Goal: Browse casually: Explore the website without a specific task or goal

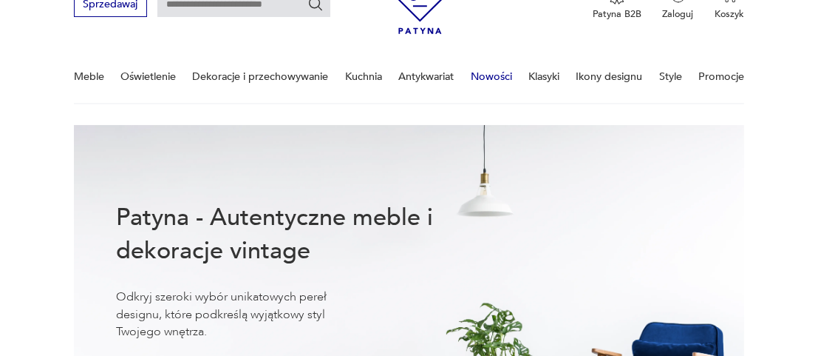
click at [504, 76] on link "Nowości" at bounding box center [491, 76] width 41 height 51
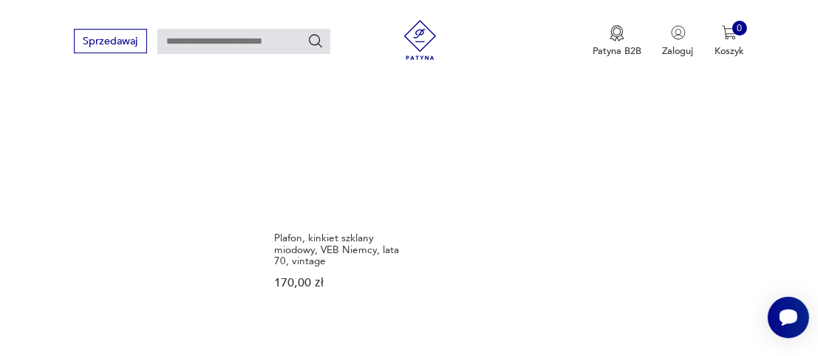
scroll to position [1823, 0]
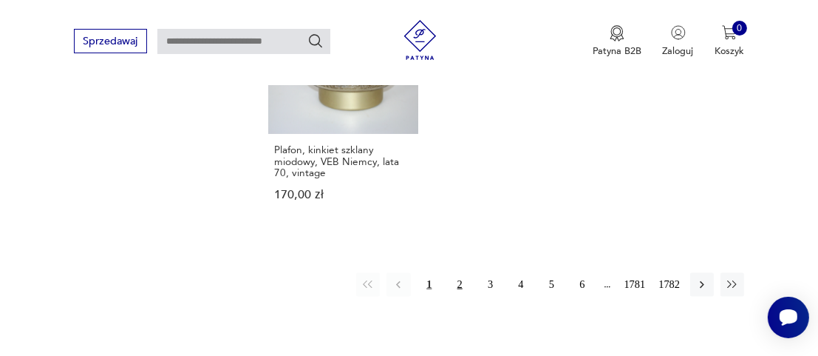
click at [456, 273] on button "2" at bounding box center [460, 285] width 24 height 24
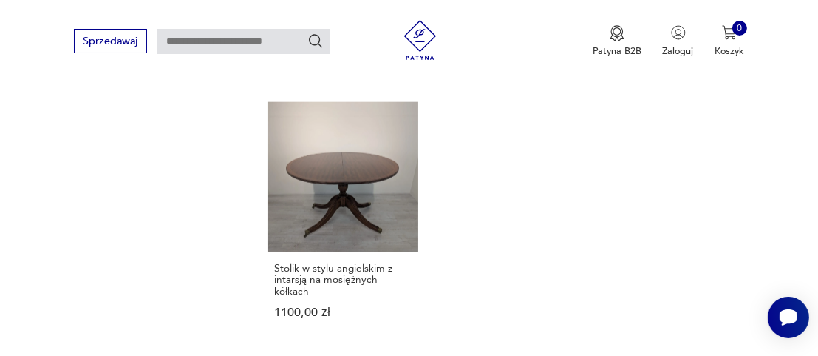
scroll to position [1713, 0]
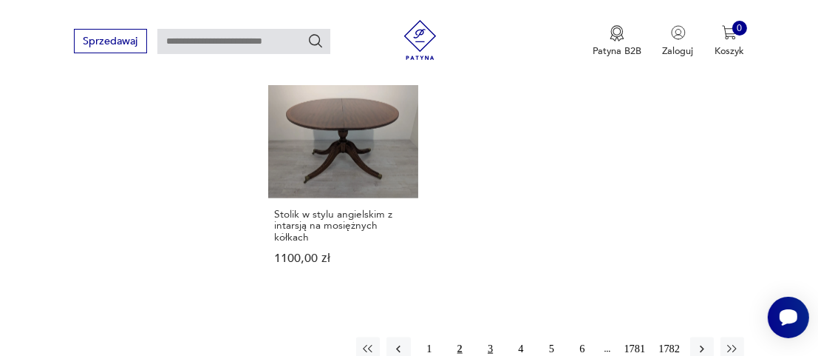
click at [490, 337] on button "3" at bounding box center [490, 349] width 24 height 24
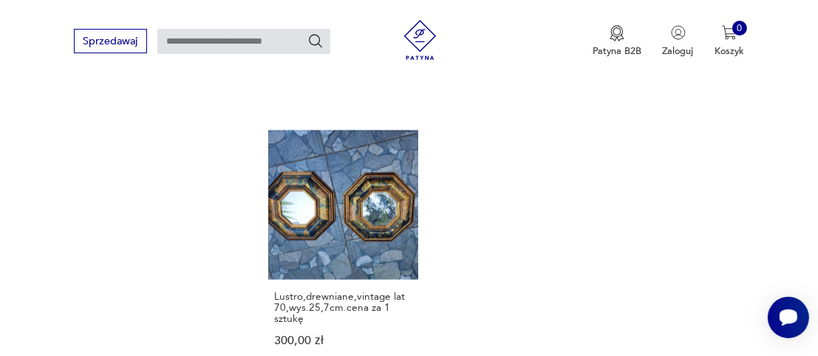
scroll to position [1713, 0]
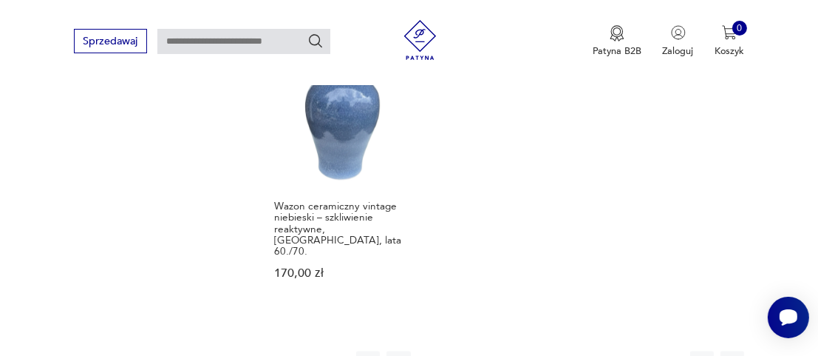
scroll to position [1861, 0]
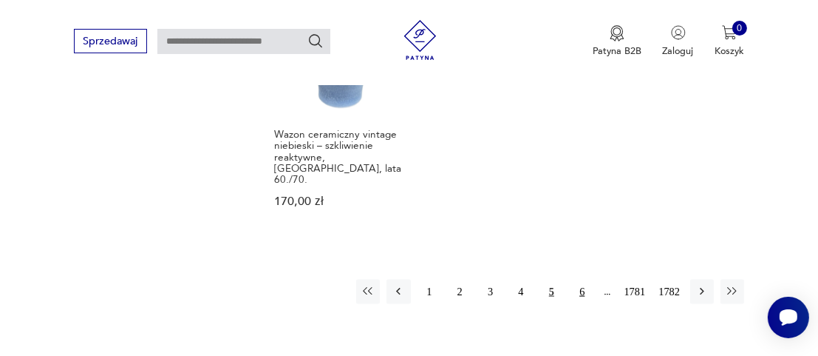
drag, startPoint x: 589, startPoint y: 240, endPoint x: 579, endPoint y: 243, distance: 10.1
click at [585, 279] on button "6" at bounding box center [583, 291] width 24 height 24
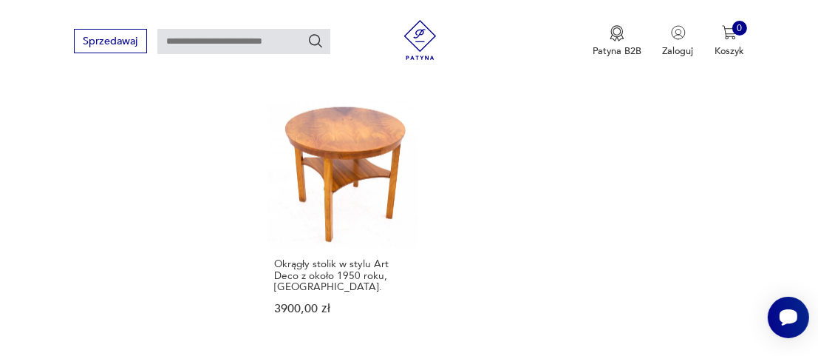
scroll to position [1788, 0]
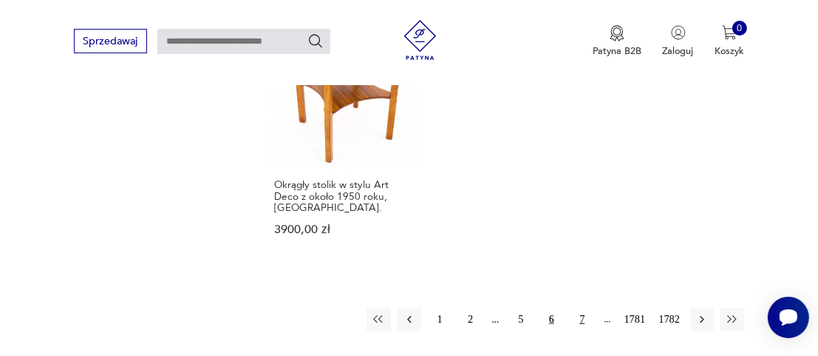
click at [583, 308] on button "7" at bounding box center [583, 320] width 24 height 24
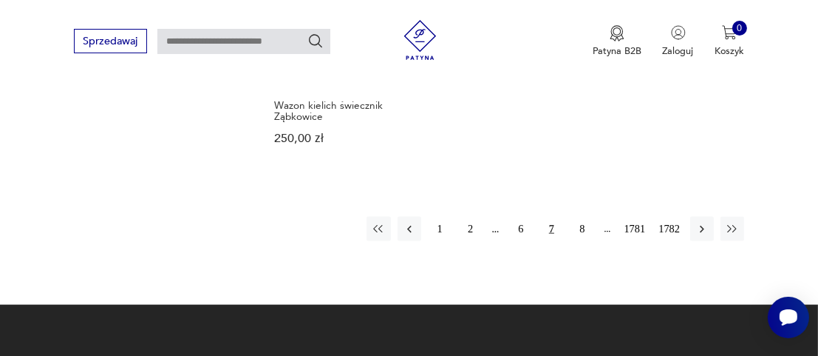
scroll to position [1861, 0]
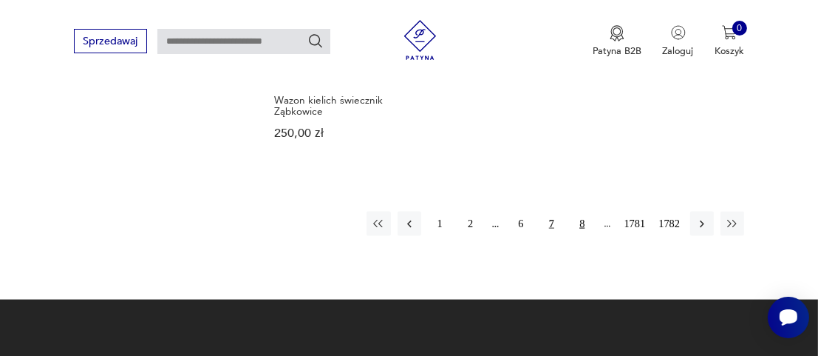
click at [584, 211] on button "8" at bounding box center [583, 223] width 24 height 24
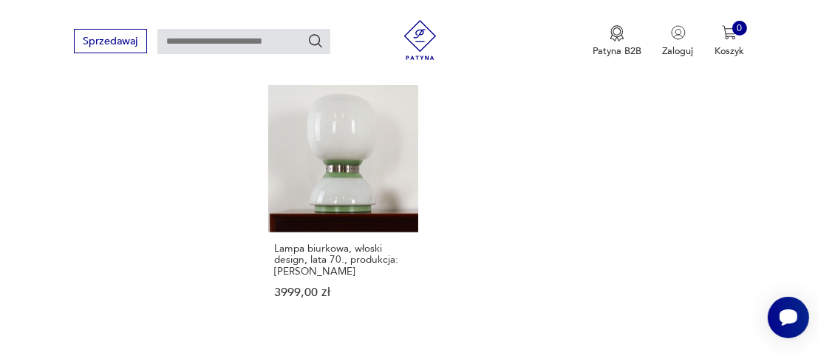
scroll to position [1713, 0]
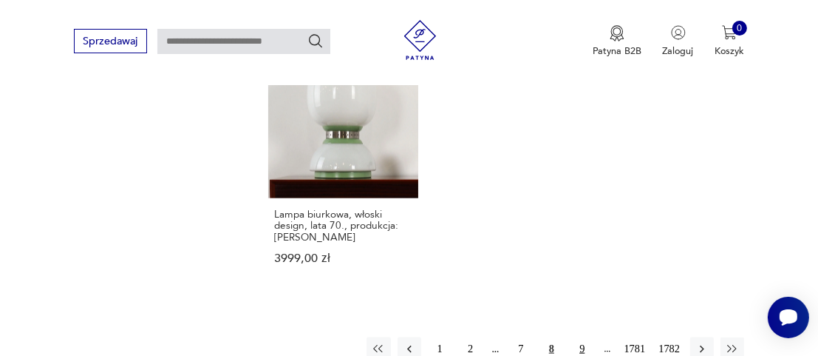
click at [582, 337] on button "9" at bounding box center [583, 349] width 24 height 24
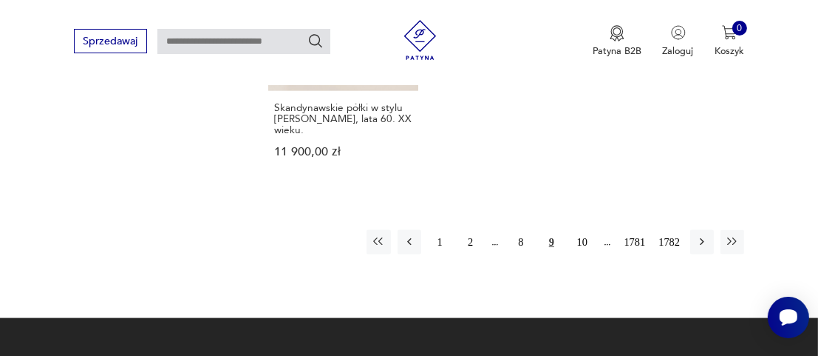
scroll to position [2009, 0]
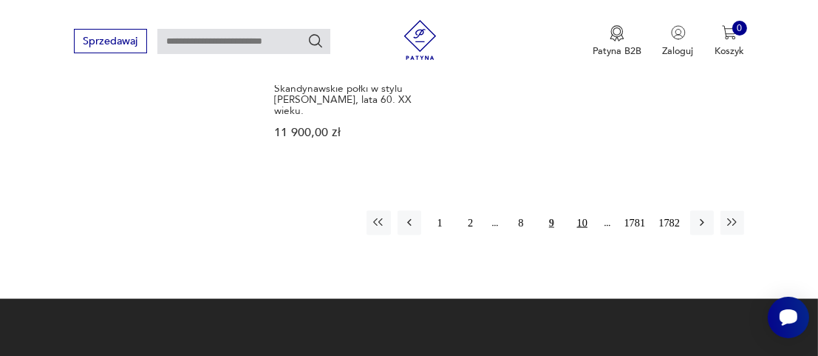
click at [583, 211] on button "10" at bounding box center [583, 223] width 24 height 24
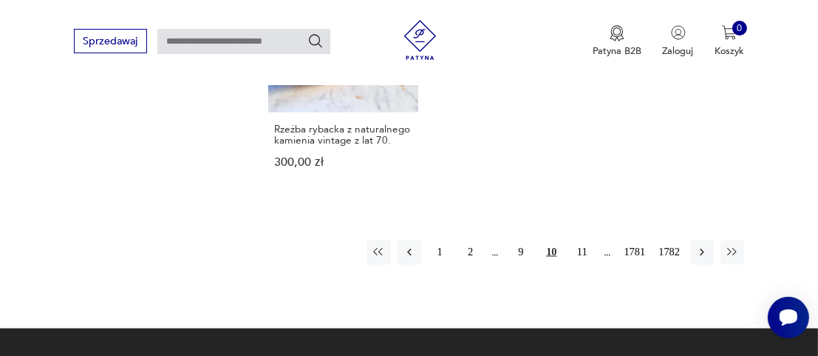
scroll to position [1861, 0]
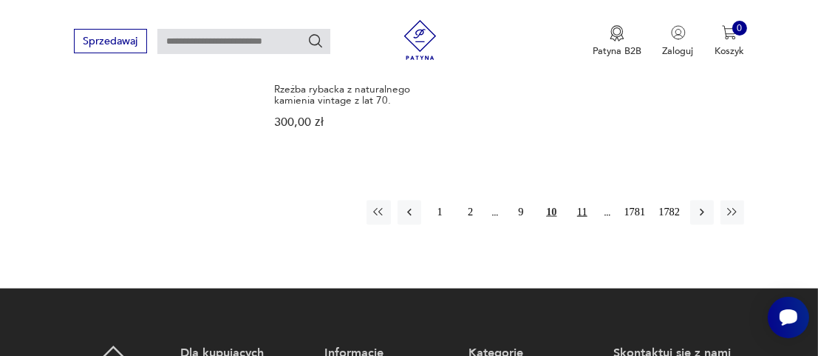
click at [580, 200] on button "11" at bounding box center [583, 212] width 24 height 24
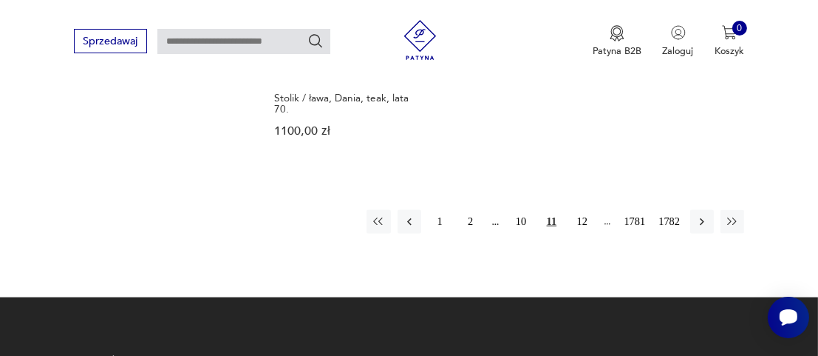
scroll to position [1935, 0]
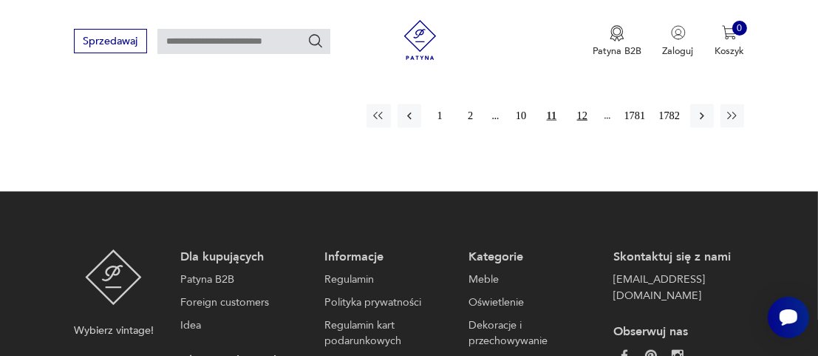
click at [581, 104] on button "12" at bounding box center [583, 116] width 24 height 24
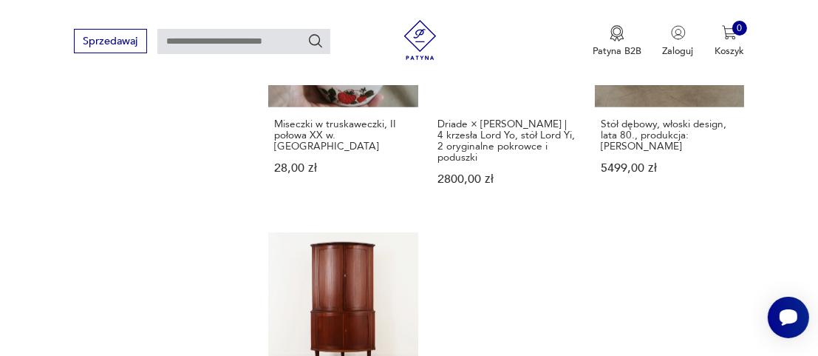
scroll to position [1639, 0]
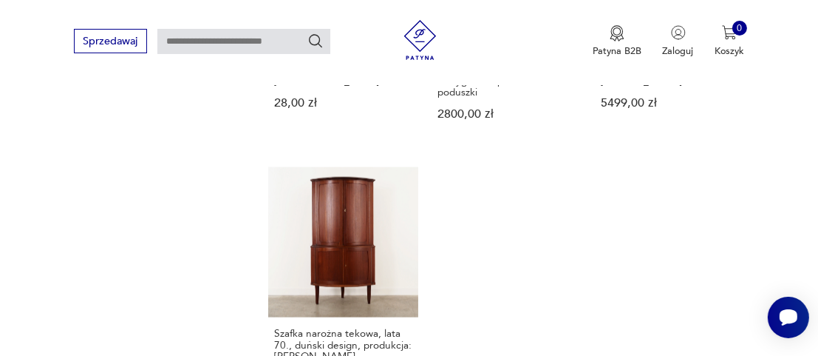
scroll to position [1935, 0]
